Goal: Information Seeking & Learning: Learn about a topic

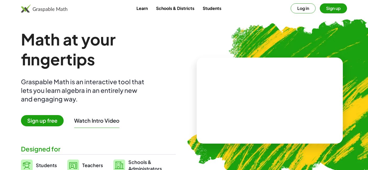
click at [309, 10] on button "Log in" at bounding box center [302, 8] width 25 height 10
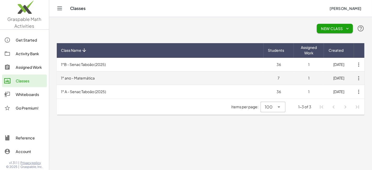
click at [120, 79] on td "1° ano - Matemática" at bounding box center [160, 78] width 207 height 14
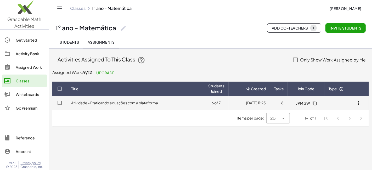
click at [156, 103] on link "Atividade - Praticando equações com a plataforma" at bounding box center [114, 102] width 87 height 5
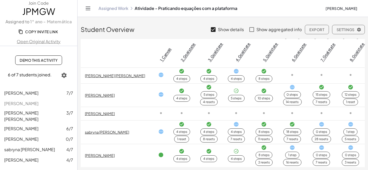
scroll to position [37, 0]
click at [116, 152] on td "[PERSON_NAME]" at bounding box center [117, 155] width 73 height 23
click at [97, 154] on td "[PERSON_NAME]" at bounding box center [117, 155] width 73 height 23
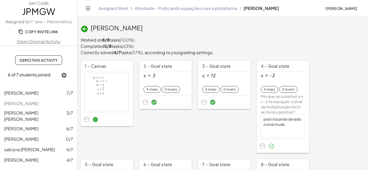
click at [53, 62] on span "Demo This Activity" at bounding box center [39, 60] width 38 height 5
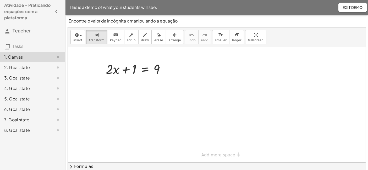
click at [27, 110] on div "6. Goal state" at bounding box center [25, 109] width 42 height 6
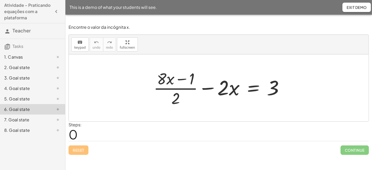
click at [18, 118] on div "7. Goal state" at bounding box center [25, 120] width 42 height 6
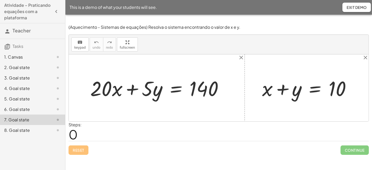
click at [27, 133] on div "8. Goal state" at bounding box center [32, 130] width 65 height 10
